Goal: Navigation & Orientation: Find specific page/section

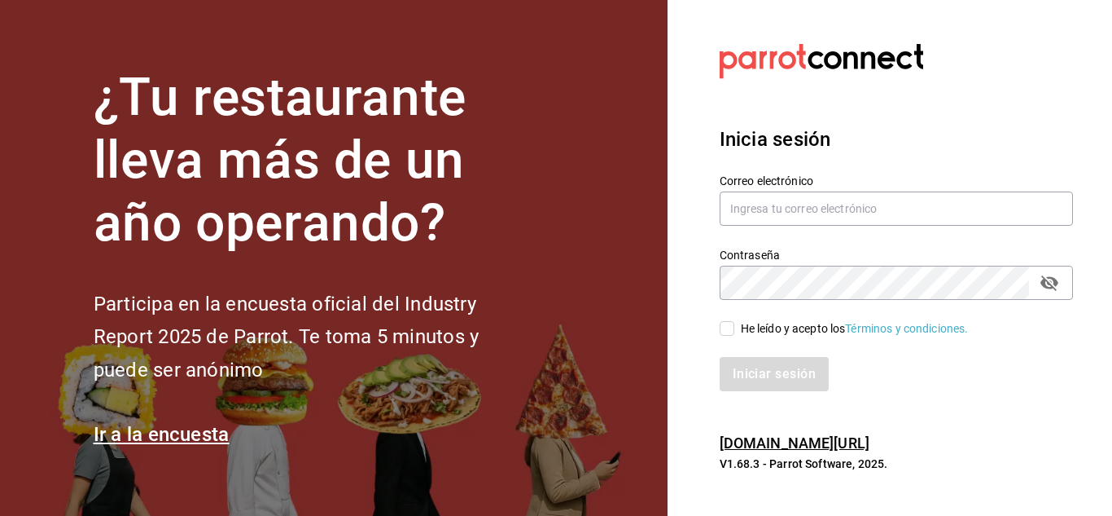
click at [811, 464] on p "V1.68.3 - Parrot Software, 2025." at bounding box center [896, 463] width 353 height 16
drag, startPoint x: 768, startPoint y: 459, endPoint x: 857, endPoint y: 465, distance: 89.0
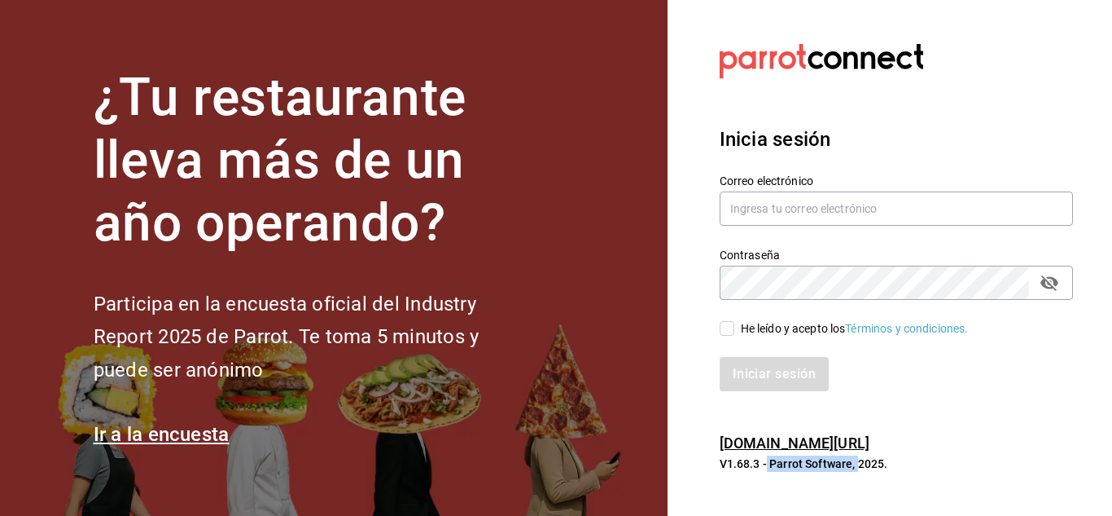
click at [857, 465] on p "V1.68.3 - Parrot Software, 2025." at bounding box center [896, 463] width 353 height 16
copy p "Parrot Software,"
